Goal: Task Accomplishment & Management: Complete application form

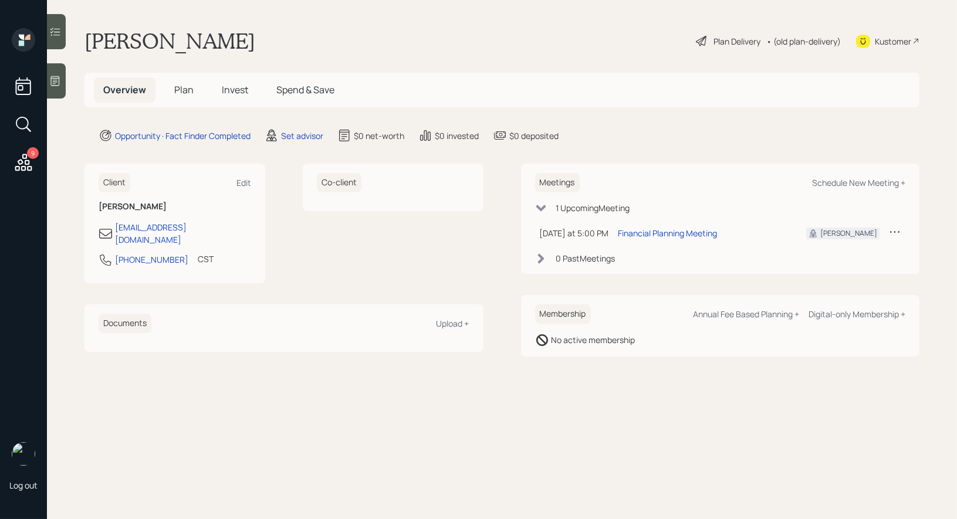
click at [58, 80] on icon at bounding box center [55, 81] width 12 height 12
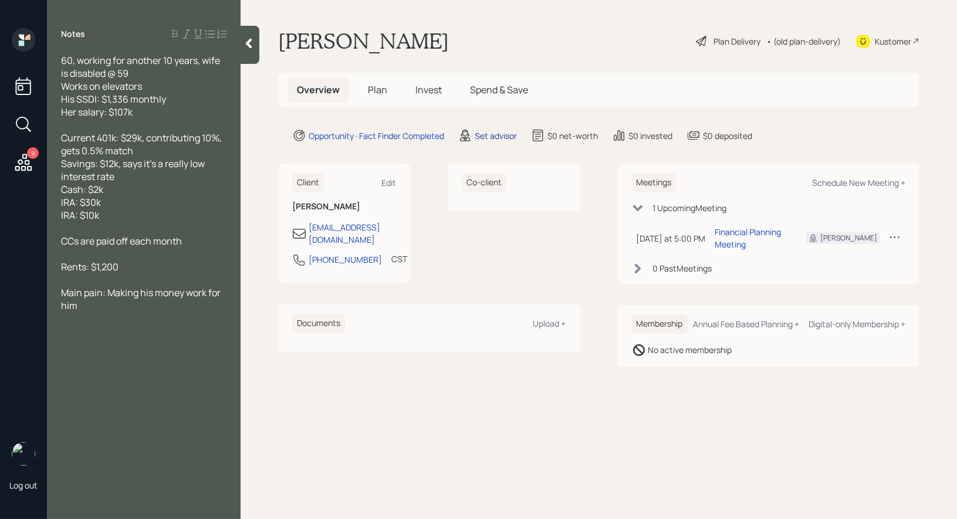
click at [504, 132] on div "Set advisor" at bounding box center [496, 136] width 42 height 12
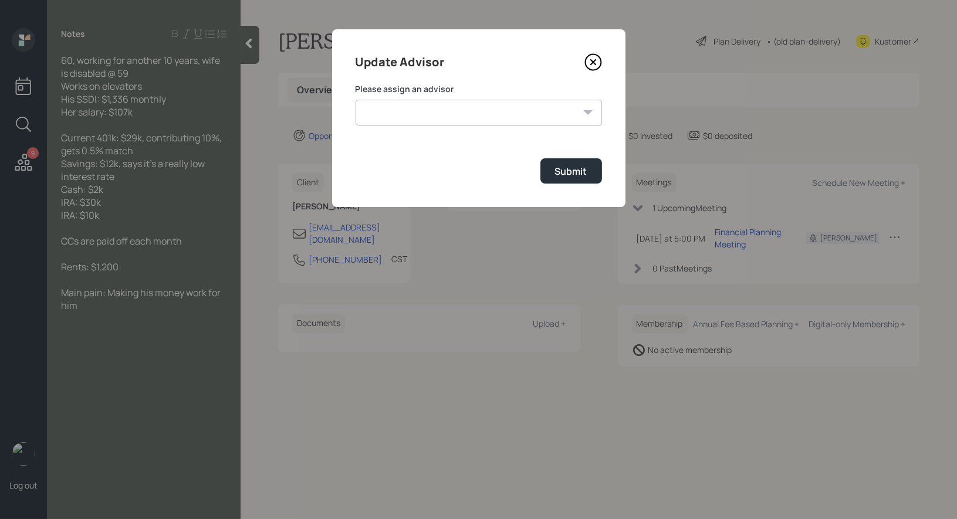
click at [489, 114] on select "[PERSON_NAME] [PERSON_NAME] End [PERSON_NAME] [PERSON_NAME] [PERSON_NAME] [PERS…" at bounding box center [479, 113] width 247 height 26
select select "8b79112e-3cfb-44f9-89e7-15267fe946c1"
click at [581, 167] on div "Submit" at bounding box center [571, 171] width 32 height 13
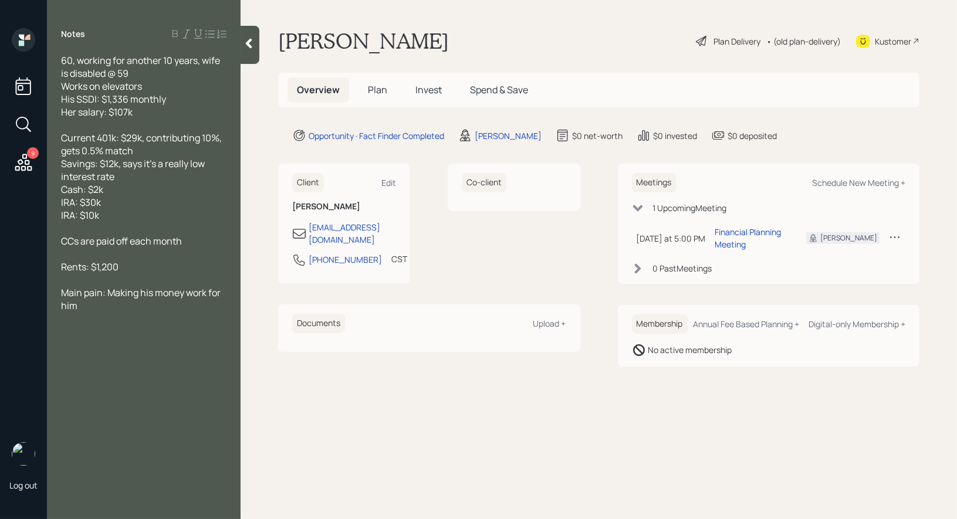
click at [374, 90] on span "Plan" at bounding box center [377, 89] width 19 height 13
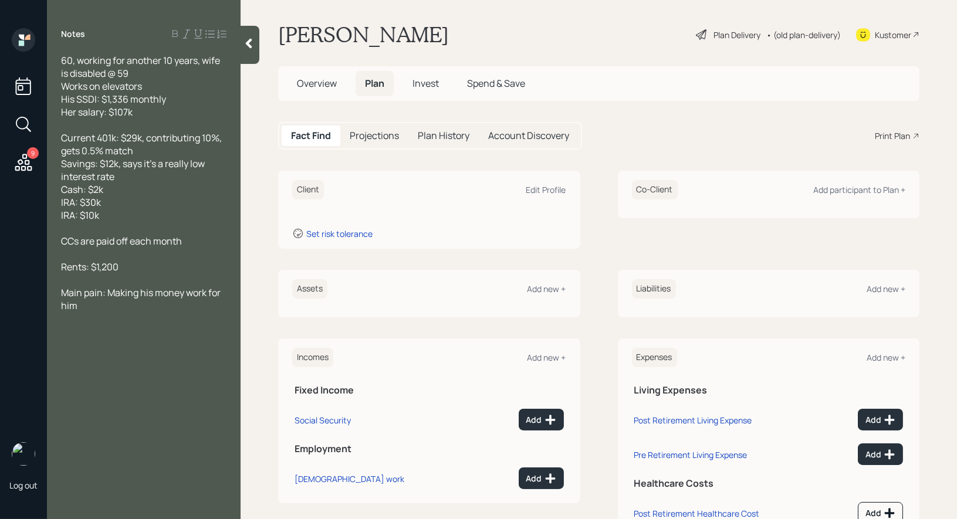
scroll to position [8, 0]
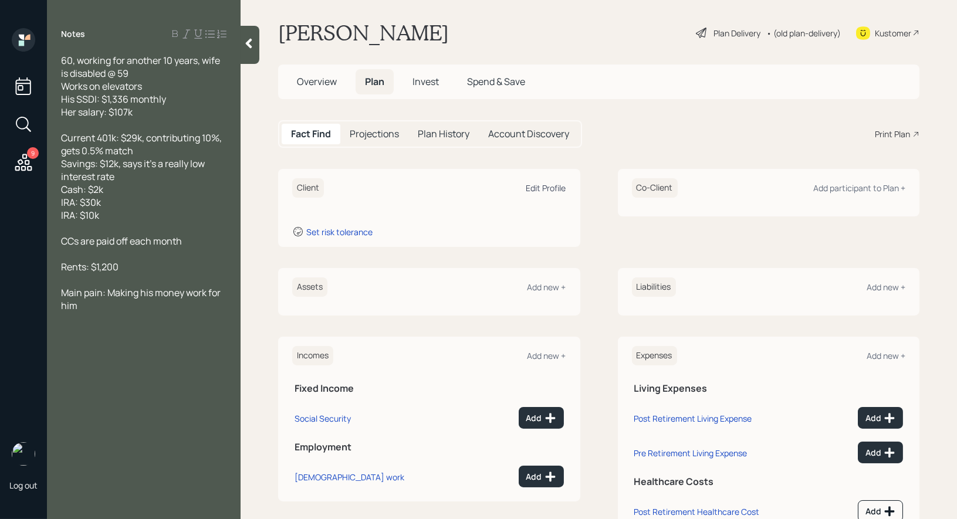
click at [554, 189] on div "Edit Profile" at bounding box center [547, 188] width 40 height 11
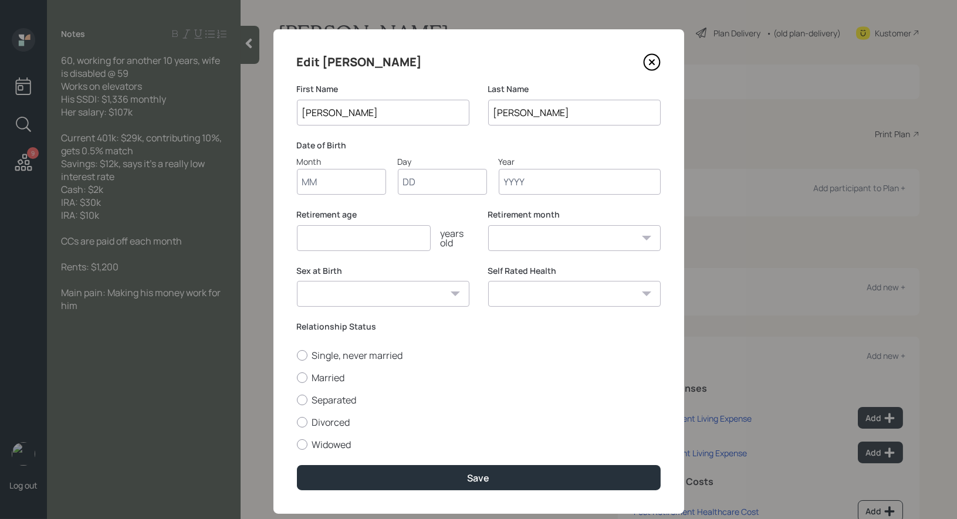
click at [328, 188] on input "Month" at bounding box center [341, 182] width 89 height 26
type input "01"
type input "1965"
select select "1"
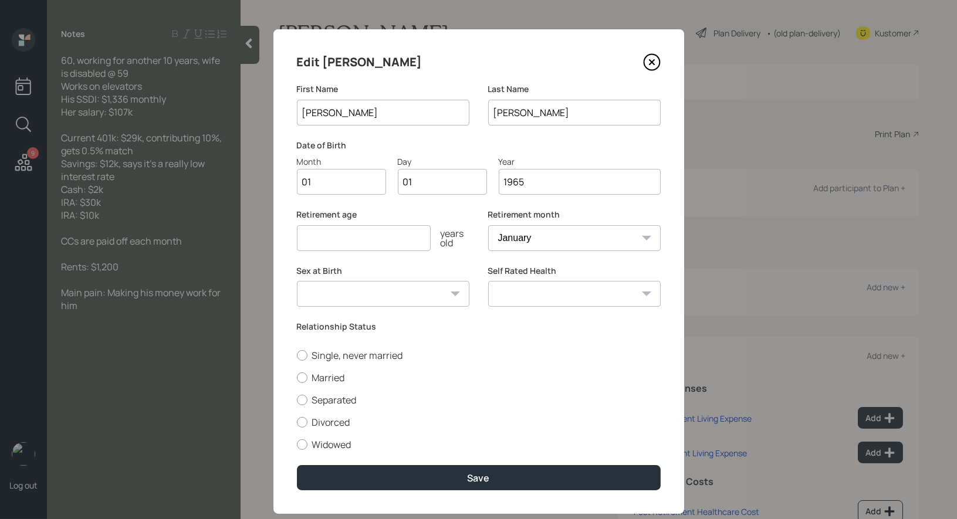
type input "1965"
click at [328, 239] on input "number" at bounding box center [364, 238] width 134 height 26
type input "6"
type input "70"
click at [300, 373] on div at bounding box center [302, 378] width 11 height 11
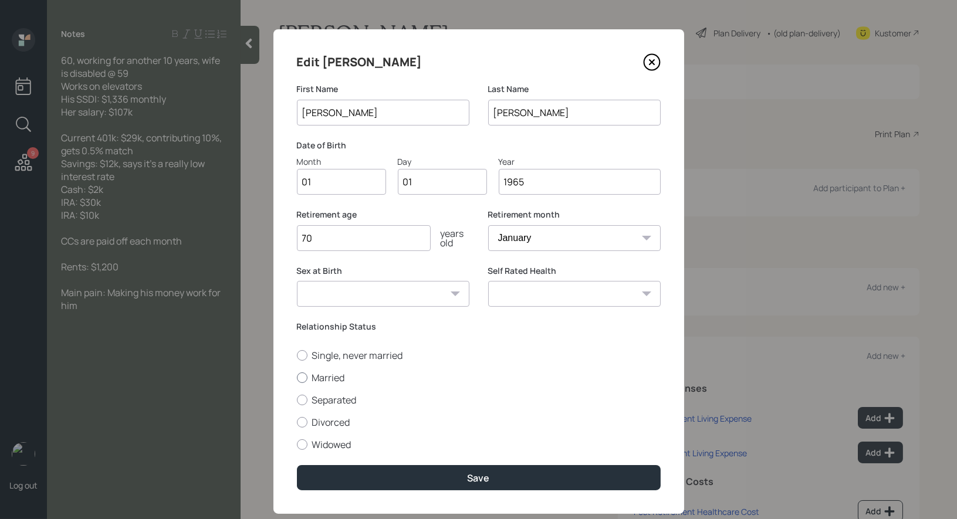
click at [297, 377] on input "Married" at bounding box center [296, 377] width 1 height 1
radio input "true"
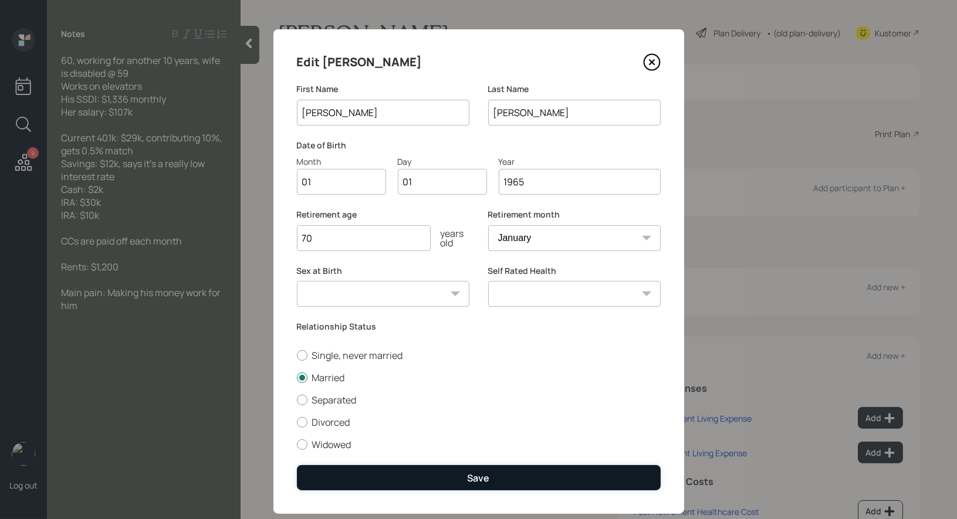
click at [350, 473] on button "Save" at bounding box center [479, 477] width 364 height 25
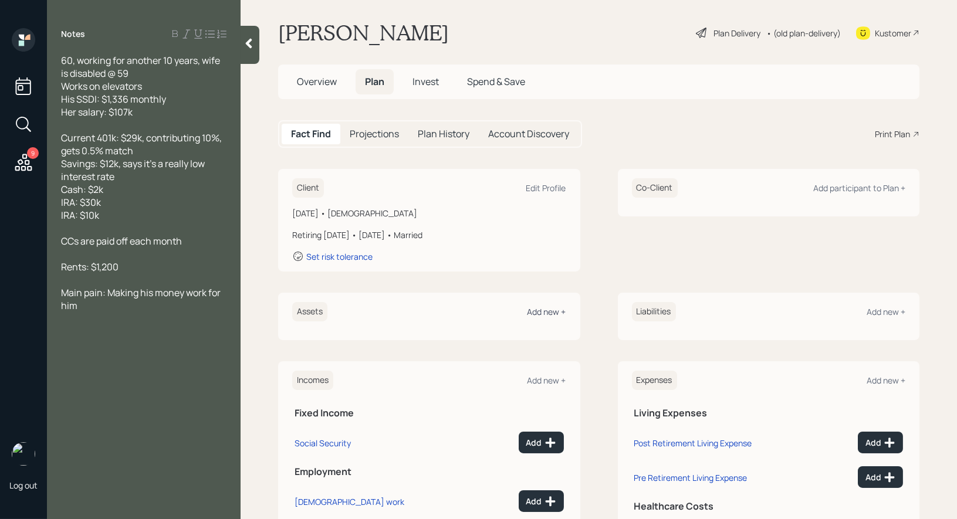
click at [549, 309] on div "Add new +" at bounding box center [547, 311] width 39 height 11
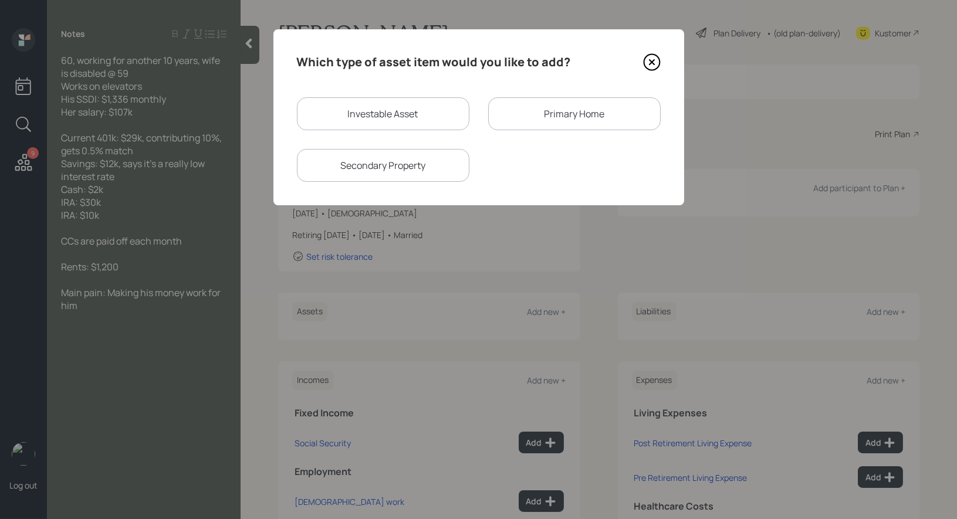
click at [387, 120] on div "Investable Asset" at bounding box center [383, 113] width 173 height 33
select select "taxable"
select select "balanced"
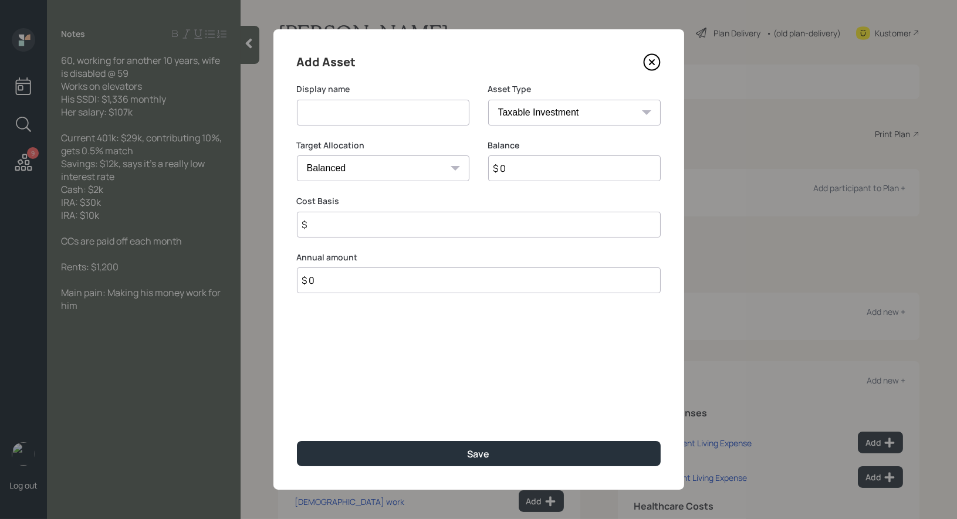
click at [391, 114] on input at bounding box center [383, 113] width 173 height 26
type input "IRA"
click at [531, 171] on input "$ 0" at bounding box center [574, 169] width 173 height 26
type input "$ 40,000"
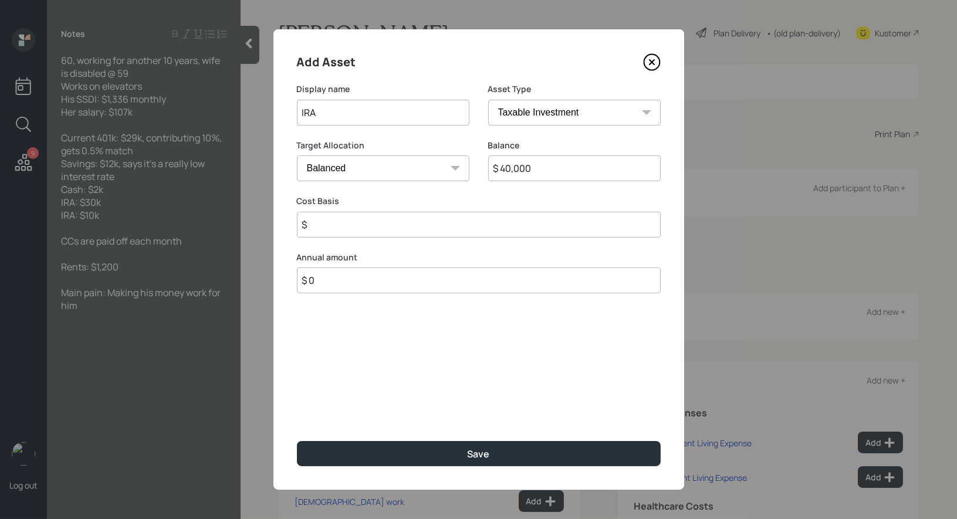
click at [533, 110] on select "SEP [PERSON_NAME] IRA 401(k) [PERSON_NAME] 401(k) 403(b) [PERSON_NAME] 403(b) 4…" at bounding box center [574, 113] width 173 height 26
select select "ira"
click at [363, 226] on input "$" at bounding box center [479, 225] width 364 height 26
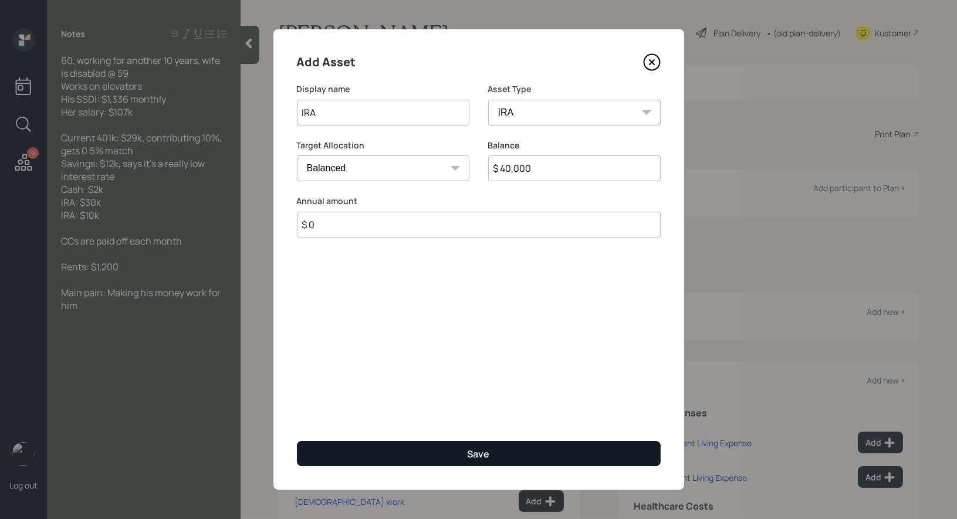
type input "$ 0"
click at [384, 446] on button "Save" at bounding box center [479, 453] width 364 height 25
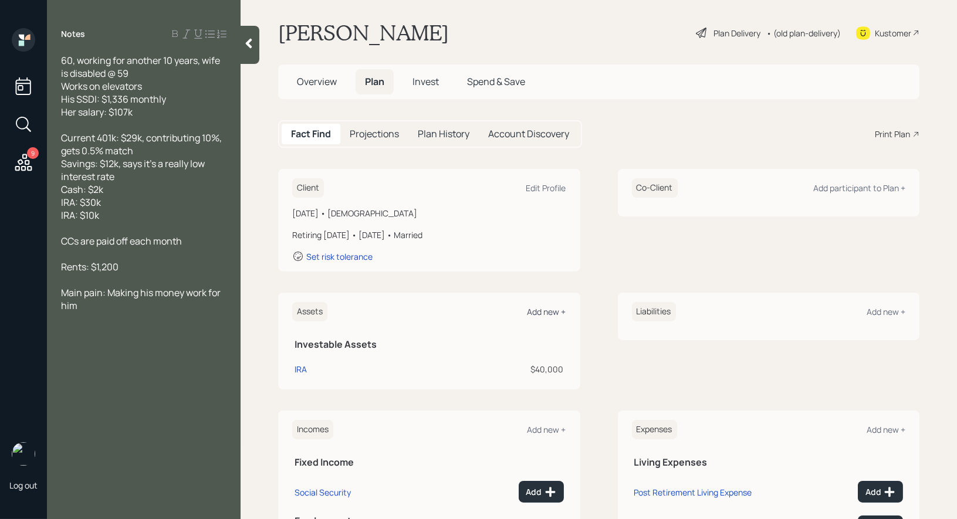
click at [538, 311] on div "Add new +" at bounding box center [547, 311] width 39 height 11
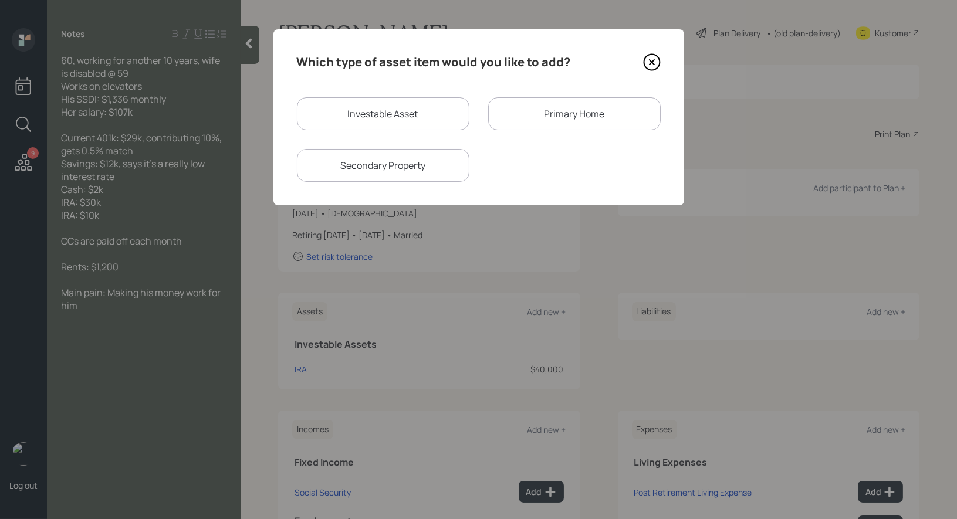
click at [416, 119] on div "Investable Asset" at bounding box center [383, 113] width 173 height 33
select select "taxable"
select select "balanced"
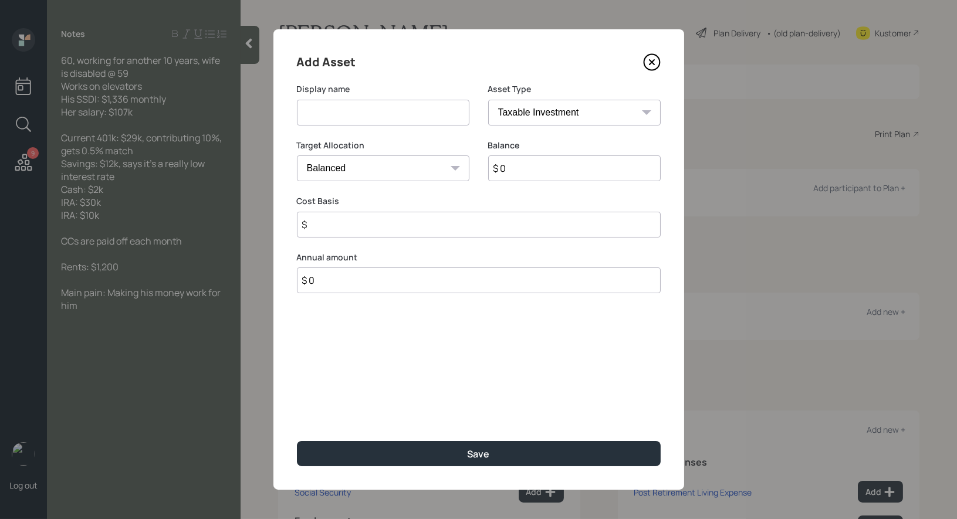
click at [406, 114] on input at bounding box center [383, 113] width 173 height 26
type input "Current 401k"
click at [546, 111] on select "SEP [PERSON_NAME] IRA 401(k) [PERSON_NAME] 401(k) 403(b) [PERSON_NAME] 403(b) 4…" at bounding box center [574, 113] width 173 height 26
select select "company_sponsored"
click at [521, 176] on input "$ 0" at bounding box center [574, 169] width 173 height 26
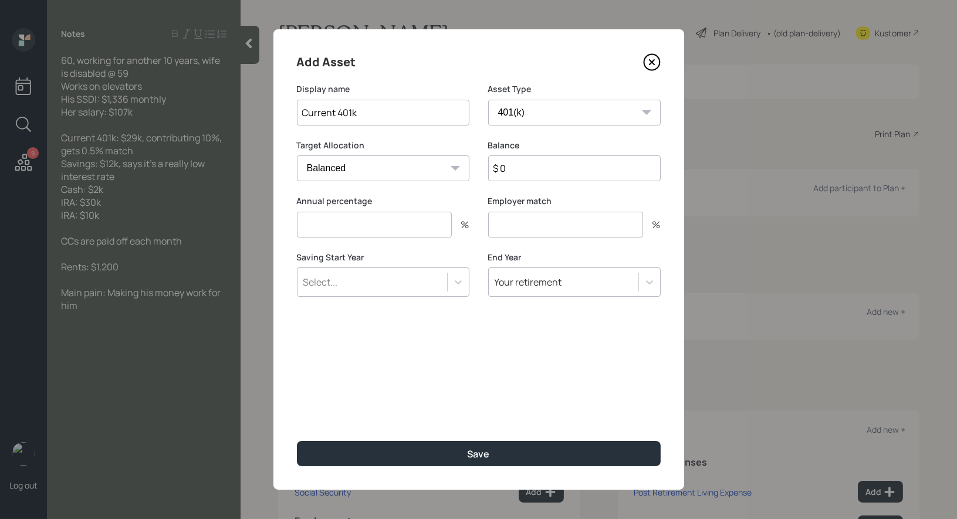
click at [521, 176] on input "$ 0" at bounding box center [574, 169] width 173 height 26
type input "$ 29,000"
click at [335, 241] on div "Annual percentage %" at bounding box center [383, 223] width 173 height 56
click at [334, 209] on div "Annual percentage %" at bounding box center [383, 216] width 173 height 42
click at [334, 216] on input "number" at bounding box center [374, 225] width 155 height 26
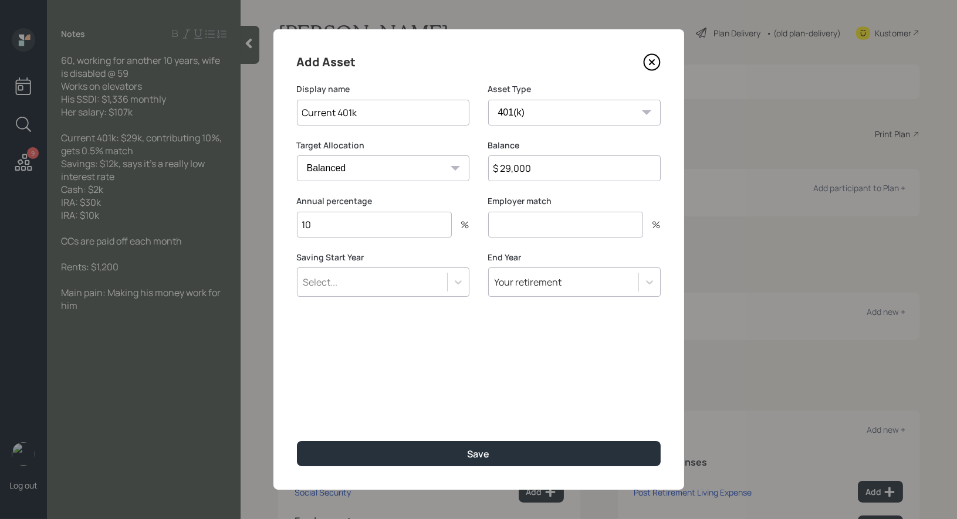
type input "10"
click at [534, 224] on input "number" at bounding box center [565, 225] width 155 height 26
type input "0.5"
click at [460, 356] on div "Add Asset Display name Current 401k Asset Type SEP [PERSON_NAME] IRA 401(k) [PE…" at bounding box center [479, 259] width 411 height 461
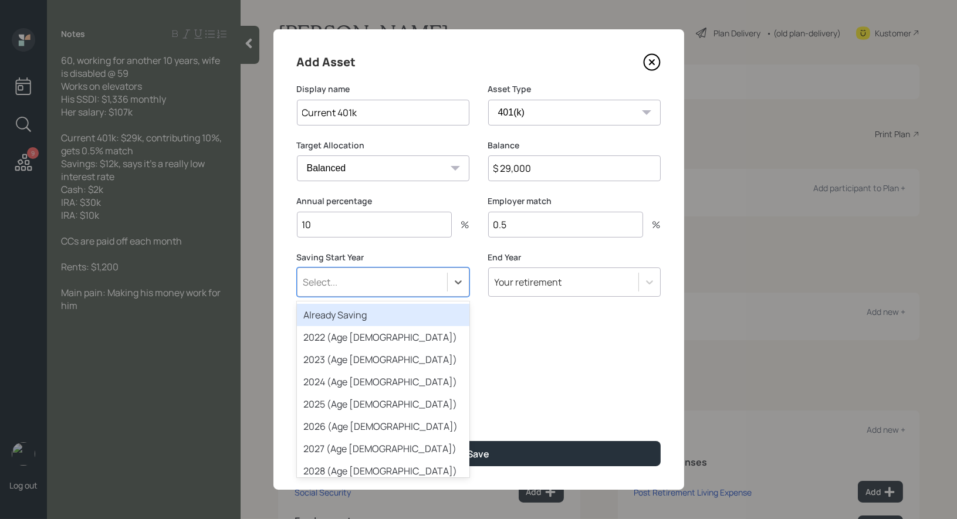
click at [384, 288] on div "Select..." at bounding box center [373, 282] width 150 height 20
click at [379, 312] on div "Already Saving" at bounding box center [383, 315] width 173 height 22
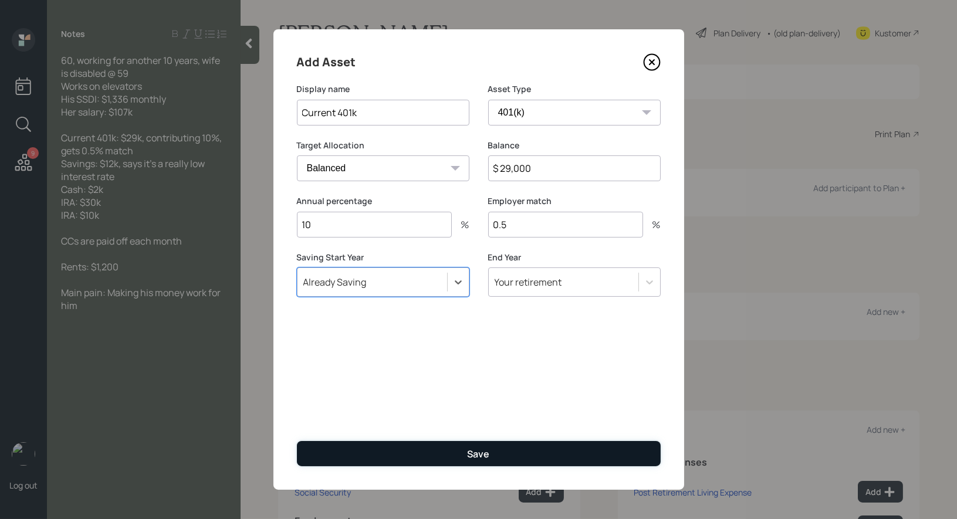
click at [423, 456] on button "Save" at bounding box center [479, 453] width 364 height 25
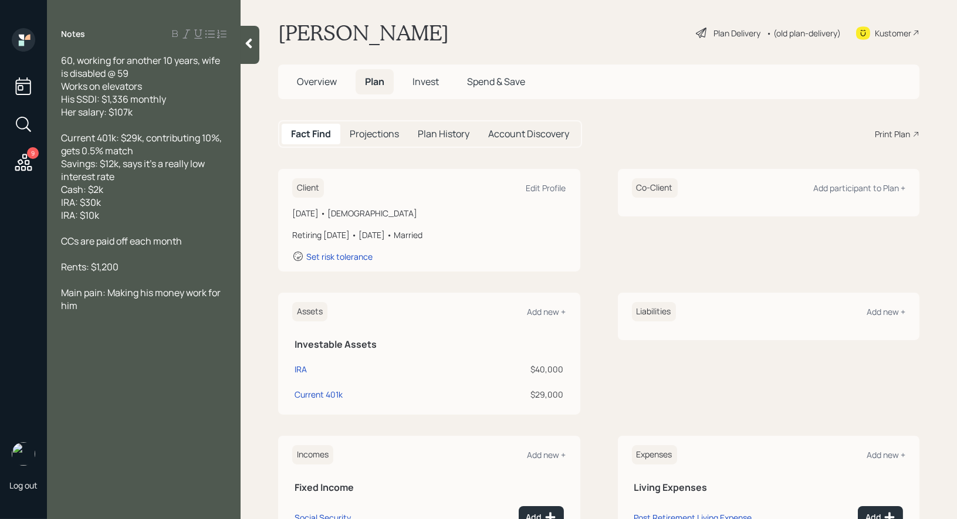
click at [731, 33] on div "Plan Delivery" at bounding box center [737, 33] width 47 height 12
